Goal: Task Accomplishment & Management: Use online tool/utility

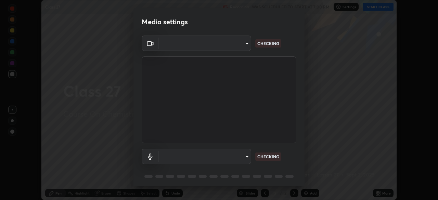
scroll to position [24, 0]
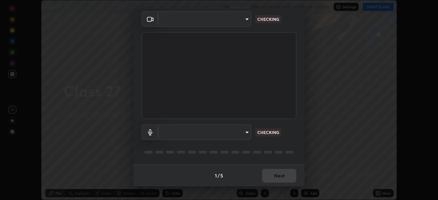
type input "134d1b19bf6860d587459906a7679876aeb3e381516b9be6bb745b9f97a347e3"
type input "communications"
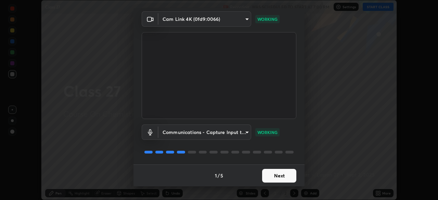
click at [265, 176] on button "Next" at bounding box center [279, 176] width 34 height 14
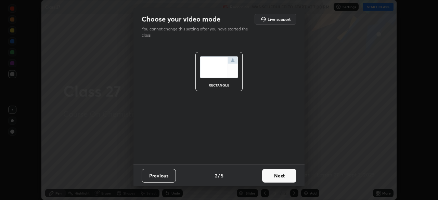
click at [265, 176] on button "Next" at bounding box center [279, 176] width 34 height 14
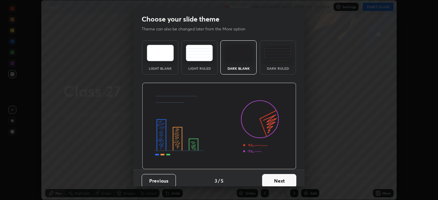
click at [265, 176] on button "Next" at bounding box center [279, 181] width 34 height 14
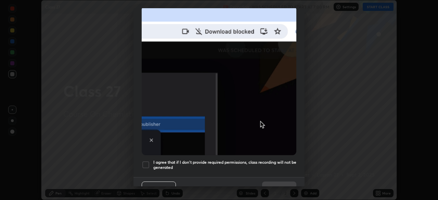
scroll to position [164, 0]
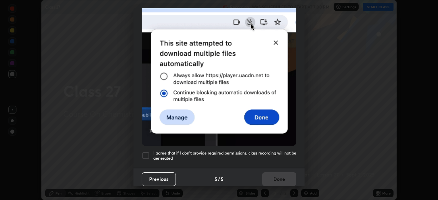
click at [205, 150] on h5 "I agree that if I don't provide required permissions, class recording will not …" at bounding box center [224, 155] width 143 height 11
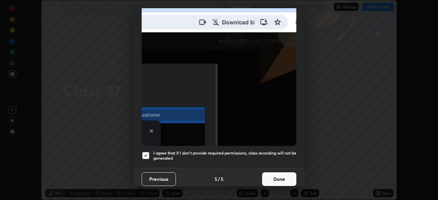
click at [274, 174] on button "Done" at bounding box center [279, 179] width 34 height 14
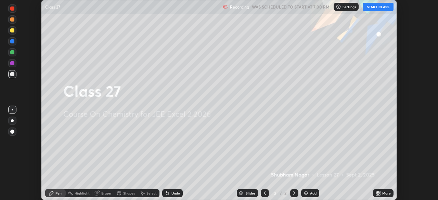
click at [370, 6] on button "START CLASS" at bounding box center [377, 7] width 31 height 8
click at [311, 194] on div "Add" at bounding box center [313, 192] width 6 height 3
